Goal: Information Seeking & Learning: Check status

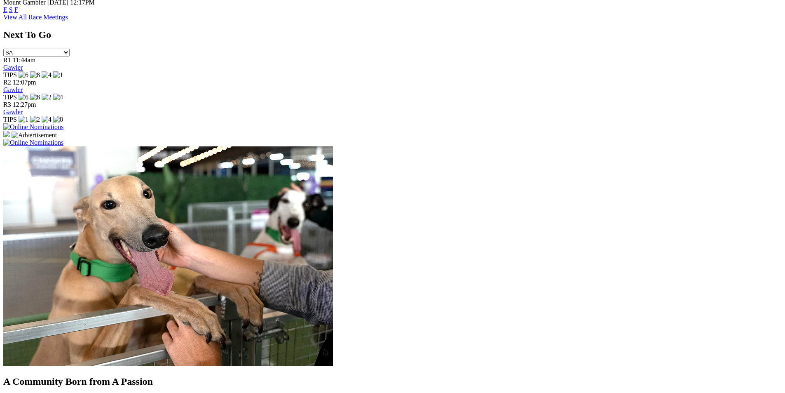
scroll to position [536, 0]
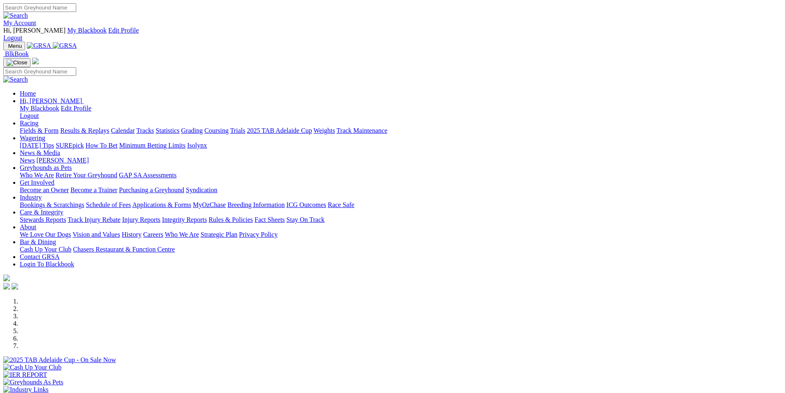
scroll to position [537, 0]
